Goal: Transaction & Acquisition: Purchase product/service

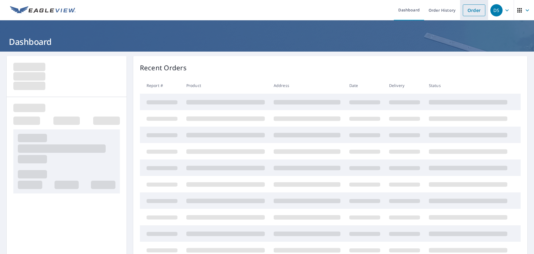
click at [472, 8] on link "Order" at bounding box center [474, 10] width 23 height 12
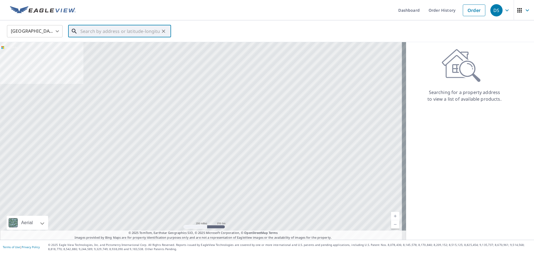
click at [127, 33] on input "text" at bounding box center [119, 31] width 79 height 16
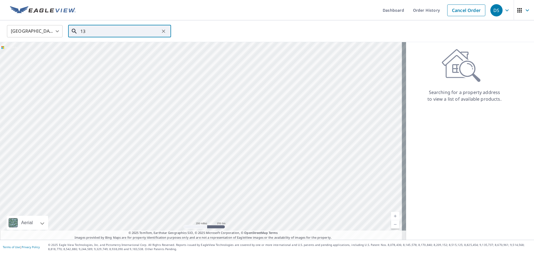
type input "1"
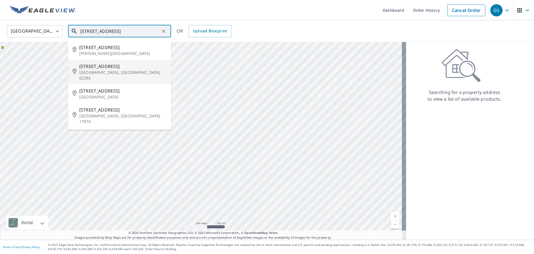
click at [112, 69] on span "[STREET_ADDRESS]" at bounding box center [122, 66] width 87 height 7
type input "[STREET_ADDRESS]"
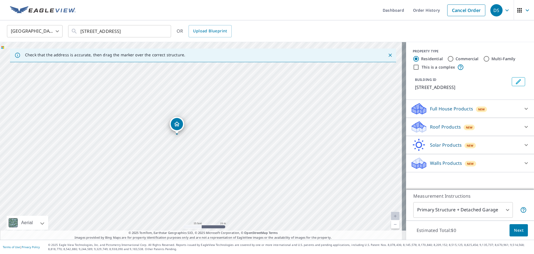
drag, startPoint x: 120, startPoint y: 152, endPoint x: 168, endPoint y: 158, distance: 48.5
click at [168, 158] on div "[STREET_ADDRESS]" at bounding box center [203, 140] width 406 height 197
click at [513, 125] on div "Roof Products New" at bounding box center [465, 126] width 109 height 13
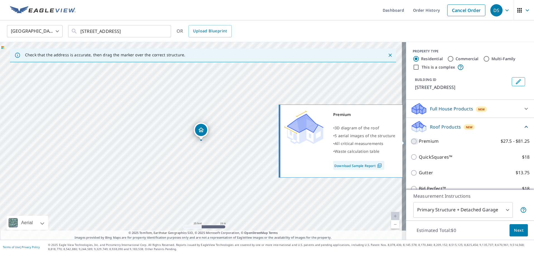
click at [412, 141] on input "Premium $27.5 - $81.25" at bounding box center [415, 141] width 8 height 7
checkbox input "true"
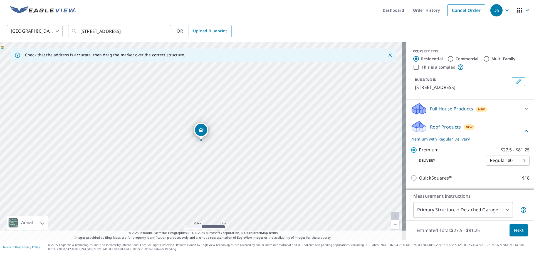
click at [514, 227] on span "Next" at bounding box center [518, 230] width 9 height 7
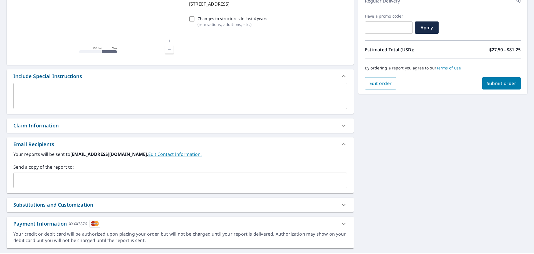
scroll to position [97, 0]
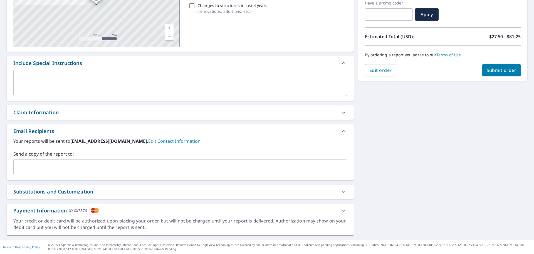
click at [63, 164] on input "text" at bounding box center [176, 167] width 321 height 11
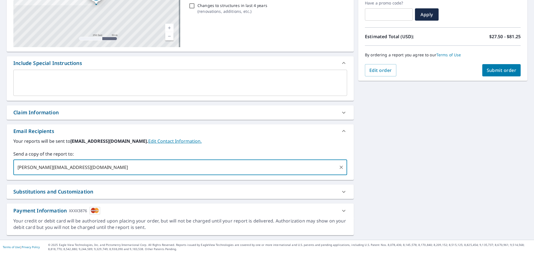
type input "[PERSON_NAME][EMAIL_ADDRESS][DOMAIN_NAME]"
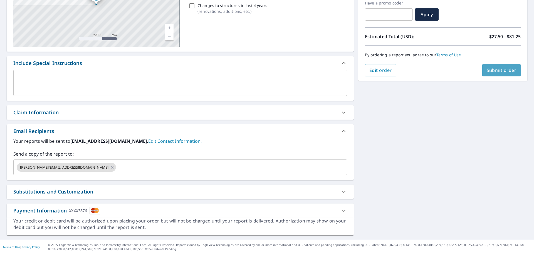
click at [491, 75] on button "Submit order" at bounding box center [502, 70] width 39 height 12
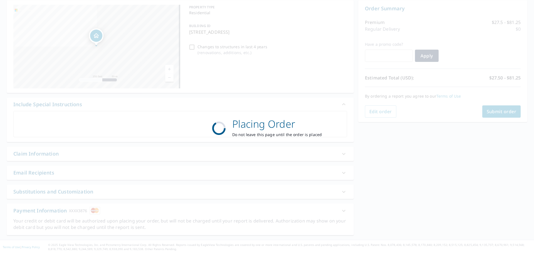
scroll to position [56, 0]
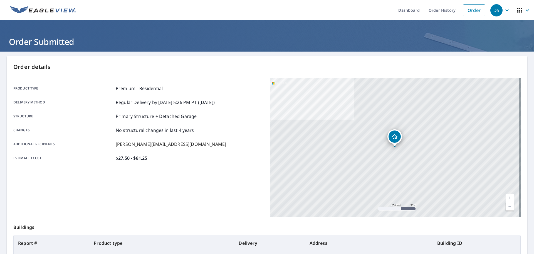
scroll to position [74, 0]
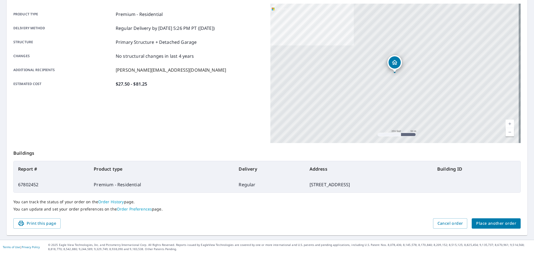
click at [212, 111] on div "Product type Premium - Residential Delivery method Regular Delivery by [DATE] 5…" at bounding box center [138, 73] width 250 height 139
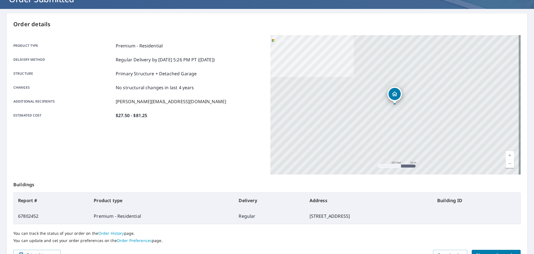
scroll to position [0, 0]
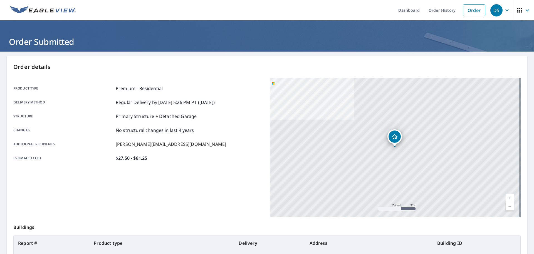
click at [215, 51] on main "Order details Product type Premium - Residential Delivery method Regular Delive…" at bounding box center [267, 182] width 534 height 262
click at [445, 9] on link "Order History" at bounding box center [442, 10] width 36 height 20
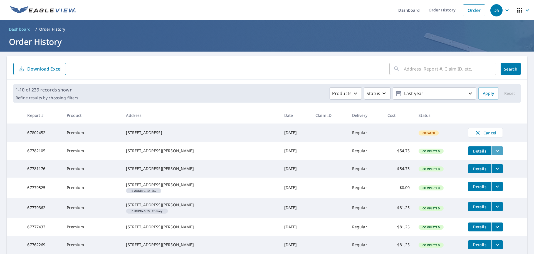
click at [494, 152] on icon "filesDropdownBtn-67782105" at bounding box center [497, 150] width 7 height 7
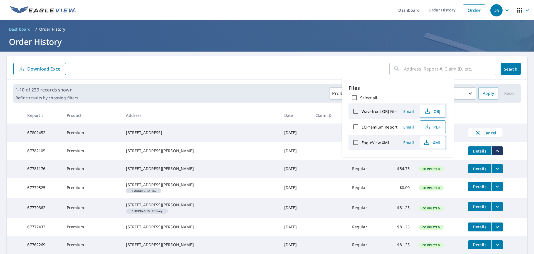
click at [432, 128] on span "PDF" at bounding box center [433, 126] width 18 height 7
